Goal: Use online tool/utility: Use online tool/utility

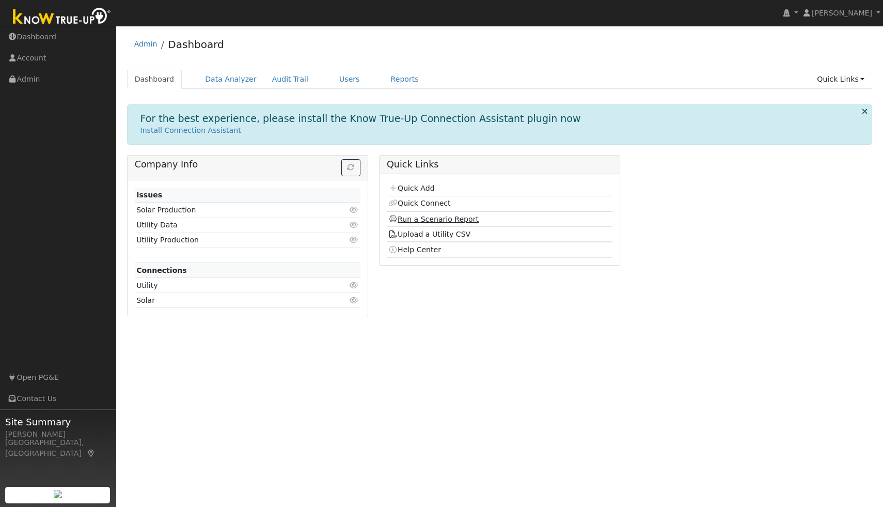
click at [448, 219] on link "Run a Scenario Report" at bounding box center [433, 219] width 90 height 8
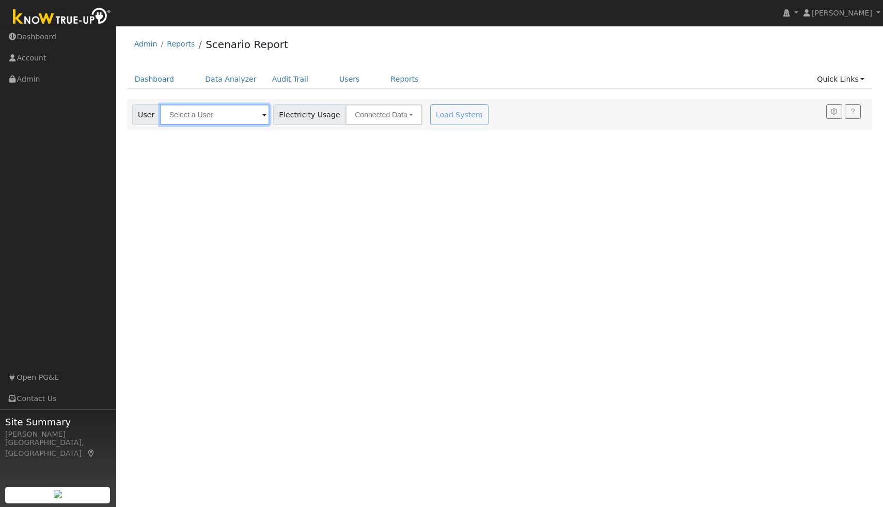
click at [211, 120] on input "text" at bounding box center [214, 114] width 109 height 21
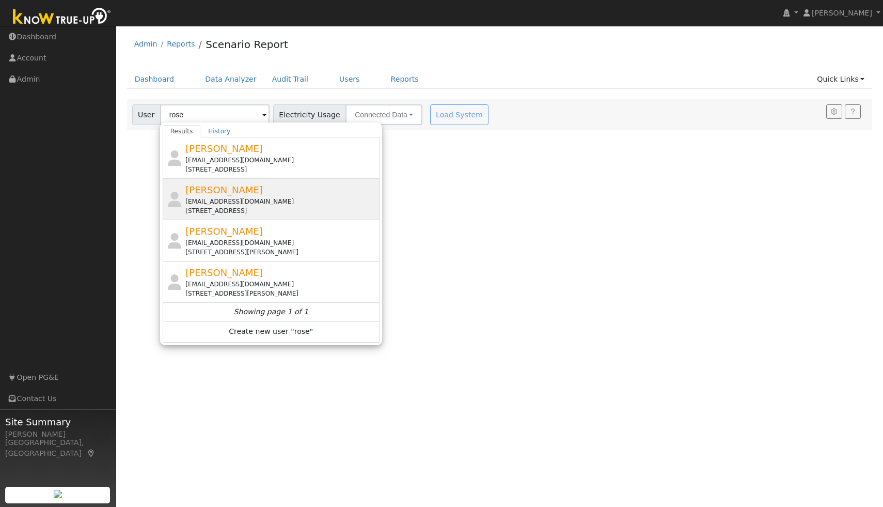
click at [241, 216] on div "[PERSON_NAME] [EMAIL_ADDRESS][DOMAIN_NAME] [STREET_ADDRESS]" at bounding box center [271, 199] width 217 height 41
type input "[PERSON_NAME]"
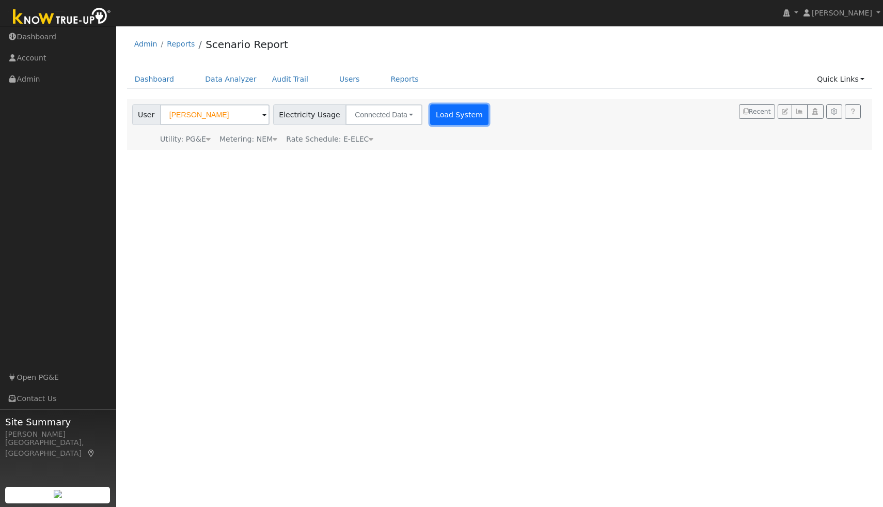
click at [455, 110] on button "Load System" at bounding box center [459, 114] width 59 height 21
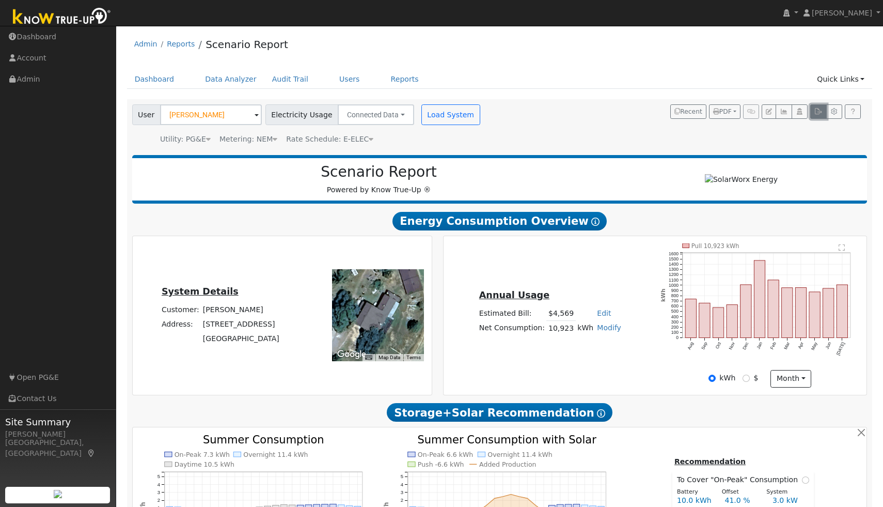
click at [817, 109] on icon "button" at bounding box center [818, 111] width 8 height 6
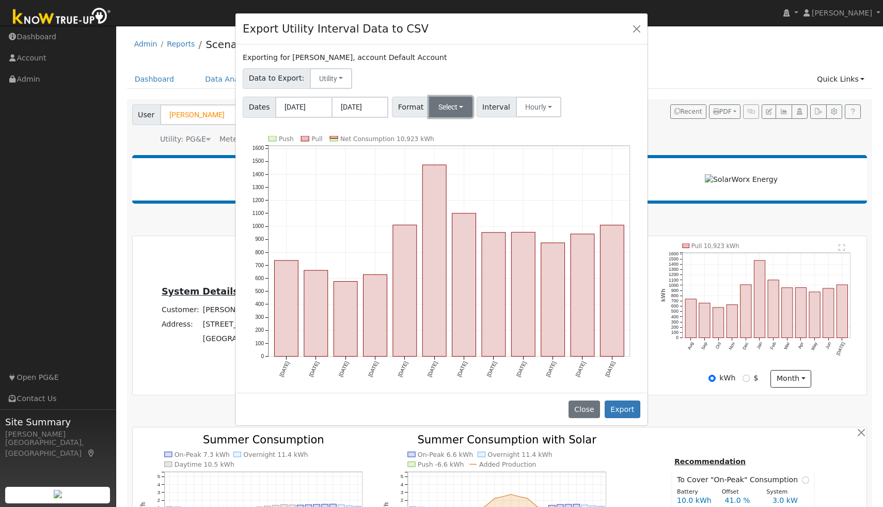
click at [451, 110] on button "Select" at bounding box center [451, 107] width 44 height 21
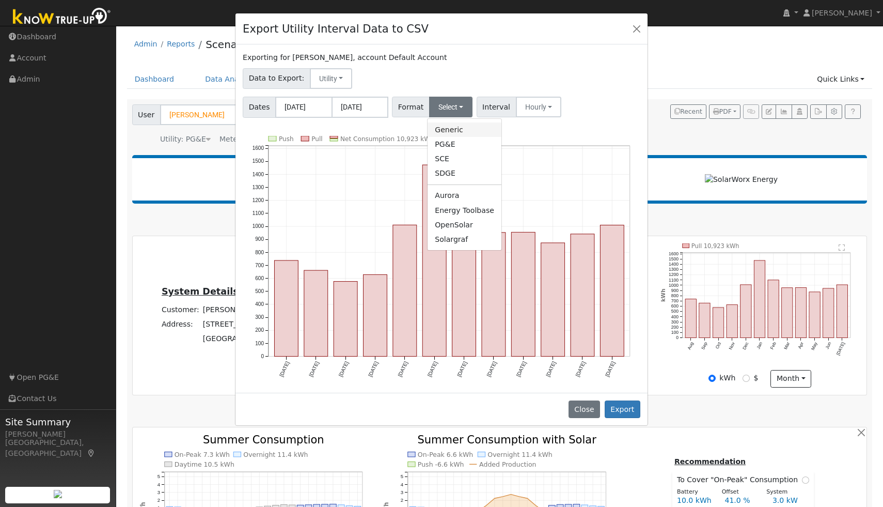
click at [453, 126] on link "Generic" at bounding box center [465, 129] width 74 height 14
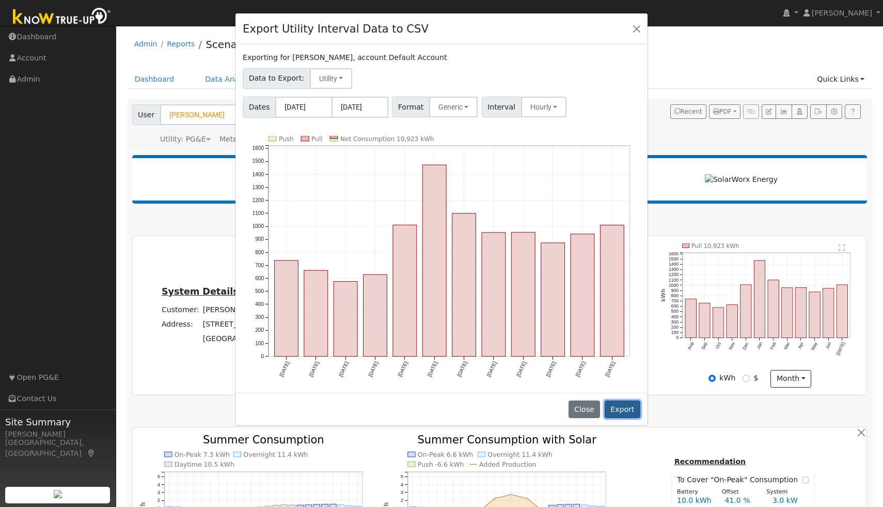
click at [629, 413] on button "Export" at bounding box center [623, 409] width 36 height 18
